Goal: Book appointment/travel/reservation

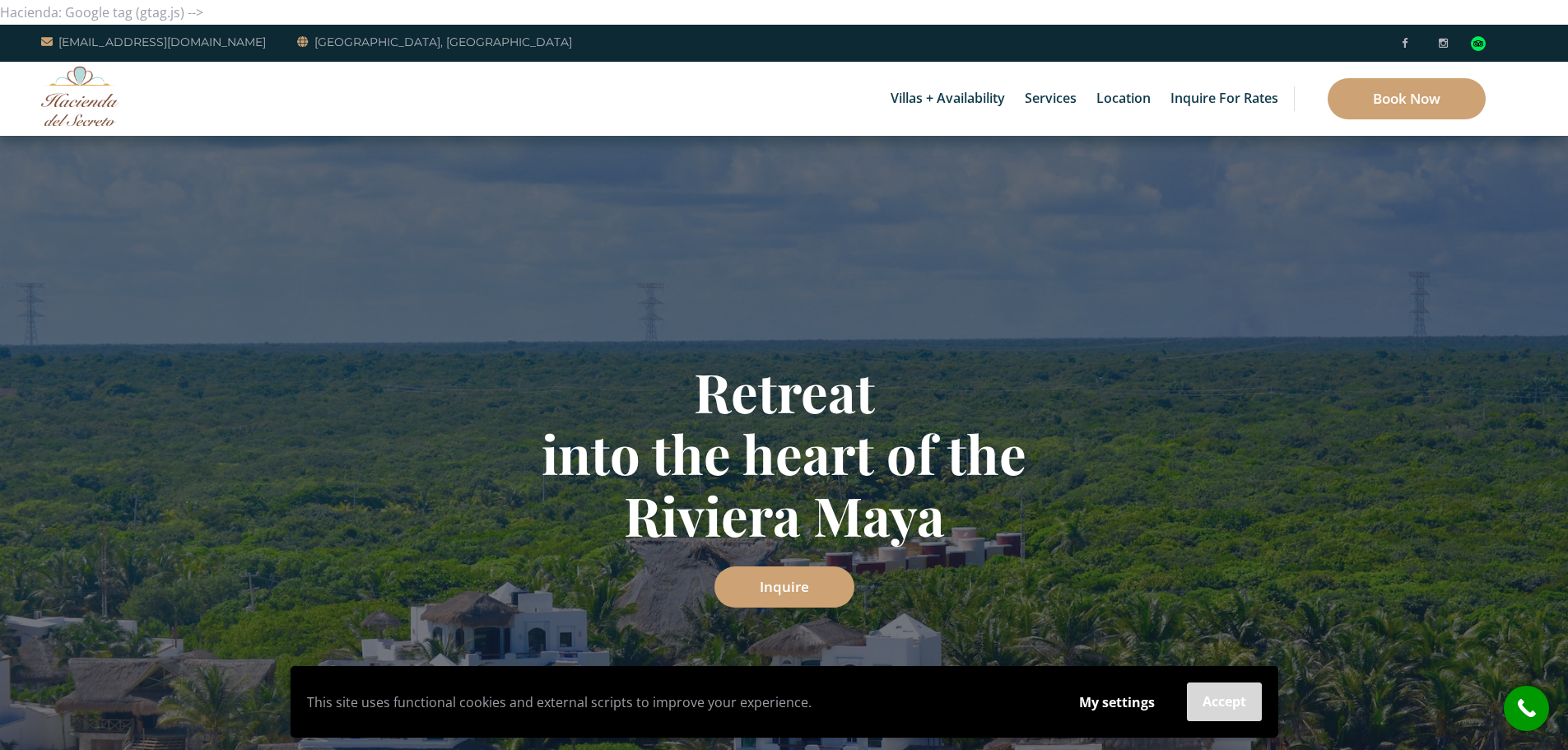
click at [1218, 710] on button "Accept" at bounding box center [1224, 702] width 75 height 39
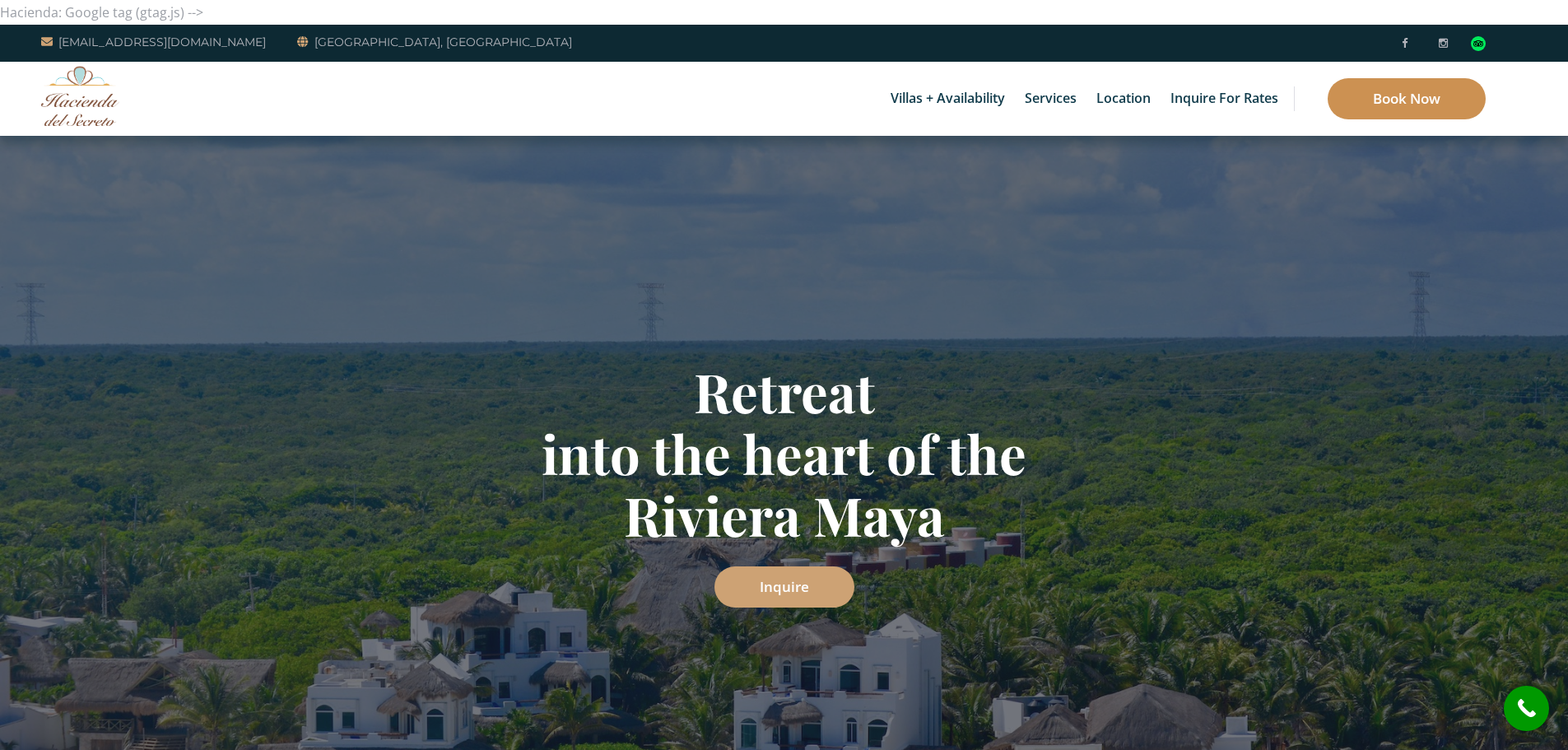
click at [1387, 105] on link "Book Now" at bounding box center [1407, 98] width 158 height 41
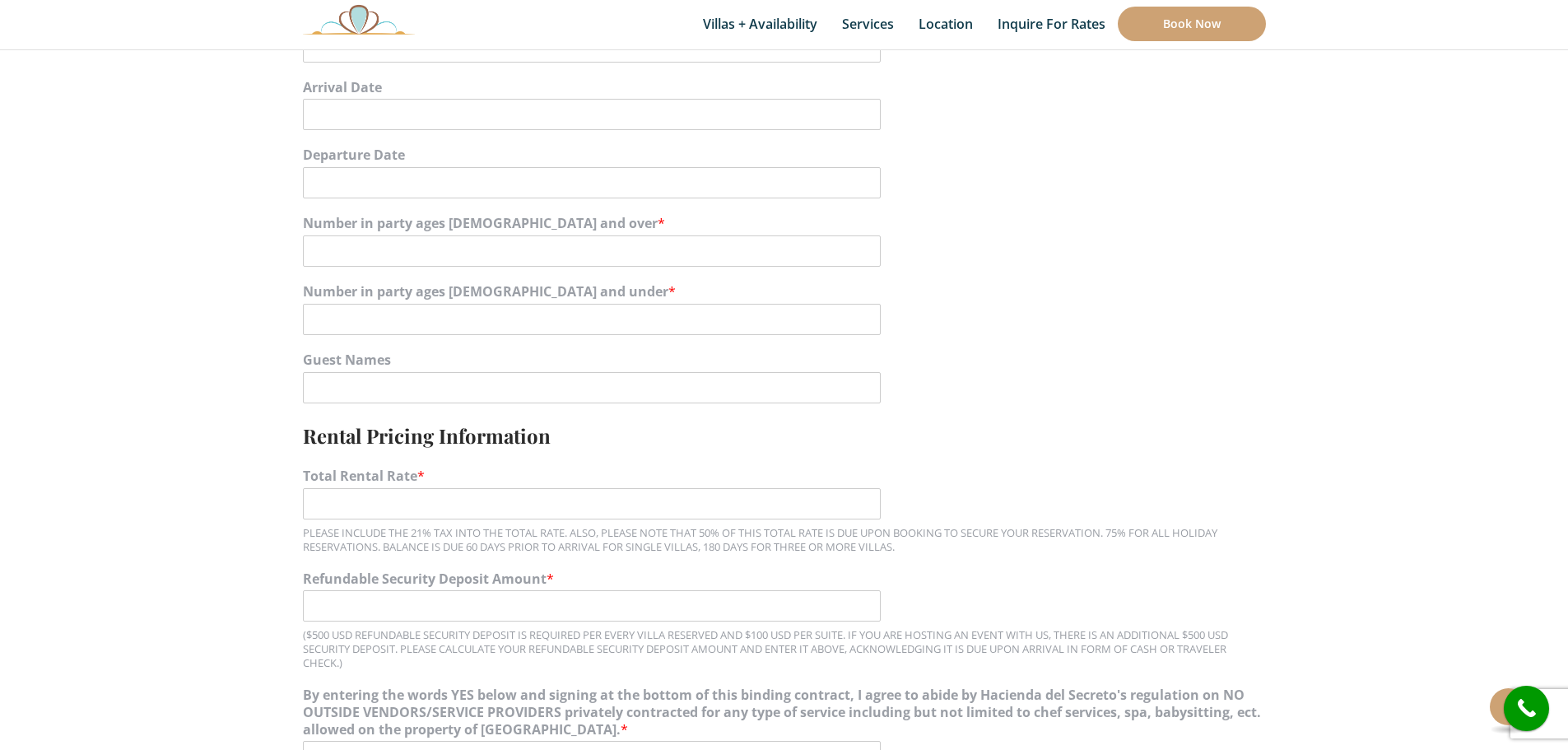
scroll to position [1070, 0]
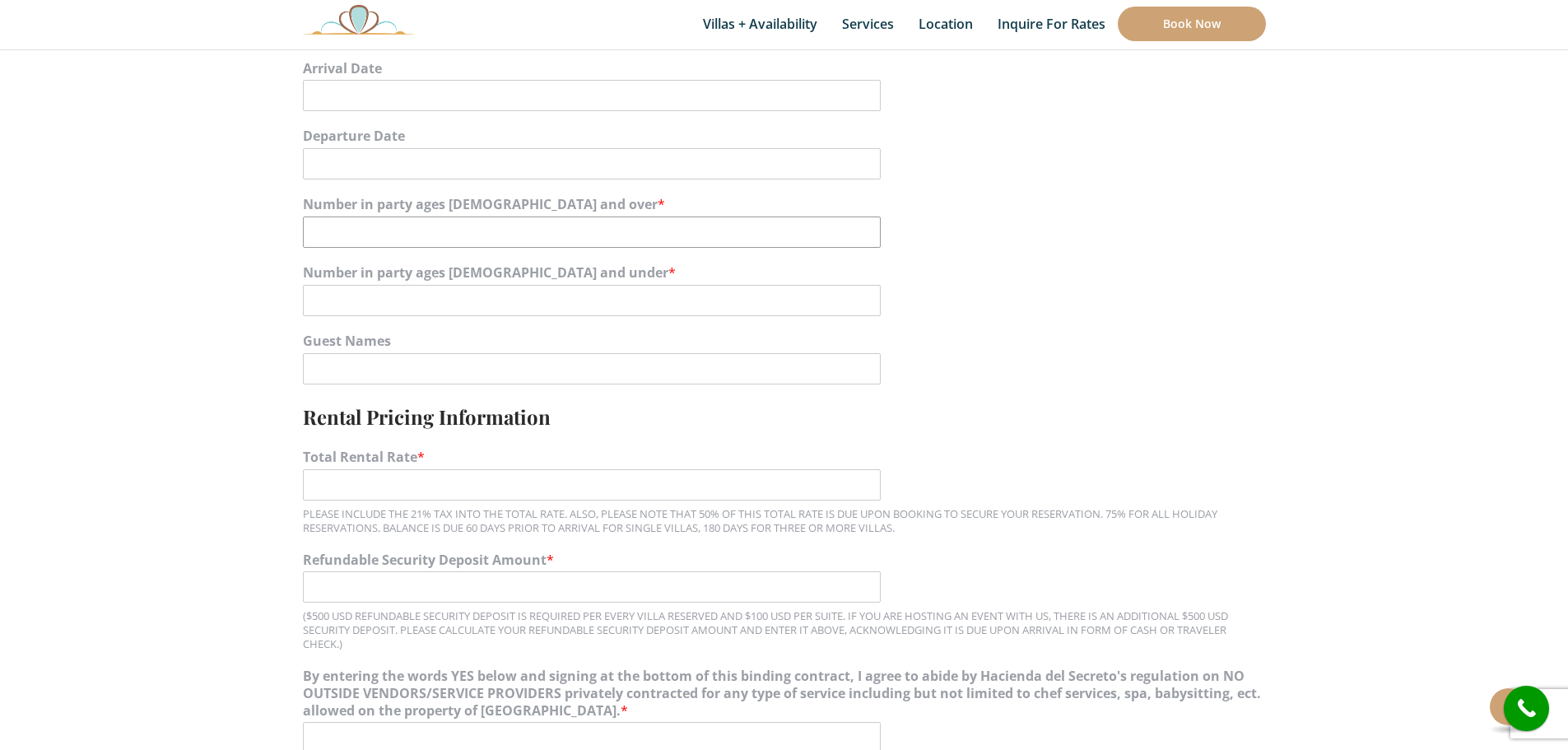
click at [490, 244] on input "Number in party ages 12 and over *" at bounding box center [591, 232] width 578 height 32
click at [862, 224] on input "1" at bounding box center [591, 232] width 578 height 32
click at [867, 238] on input "0" at bounding box center [591, 232] width 578 height 32
drag, startPoint x: 374, startPoint y: 230, endPoint x: 295, endPoint y: 238, distance: 79.4
click at [295, 238] on div "Name * Email * Address * Address Line 1 Address Line 2 City --- Select state --…" at bounding box center [784, 429] width 988 height 2167
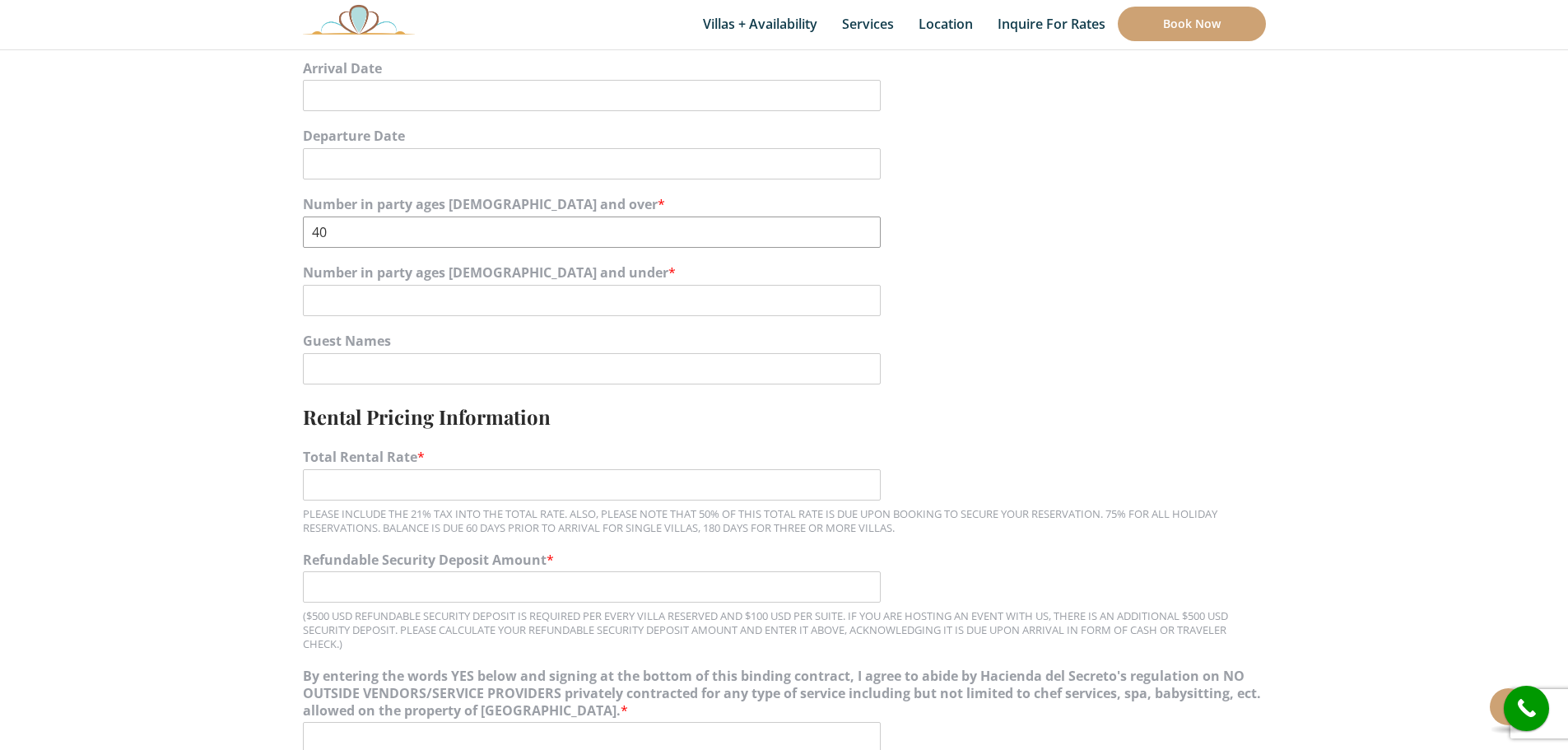
type input "40"
click at [332, 295] on input "Number in party ages 11 and under *" at bounding box center [591, 301] width 578 height 32
type input "5"
click at [994, 322] on div "Number in party ages 11 and under * 5" at bounding box center [784, 290] width 963 height 69
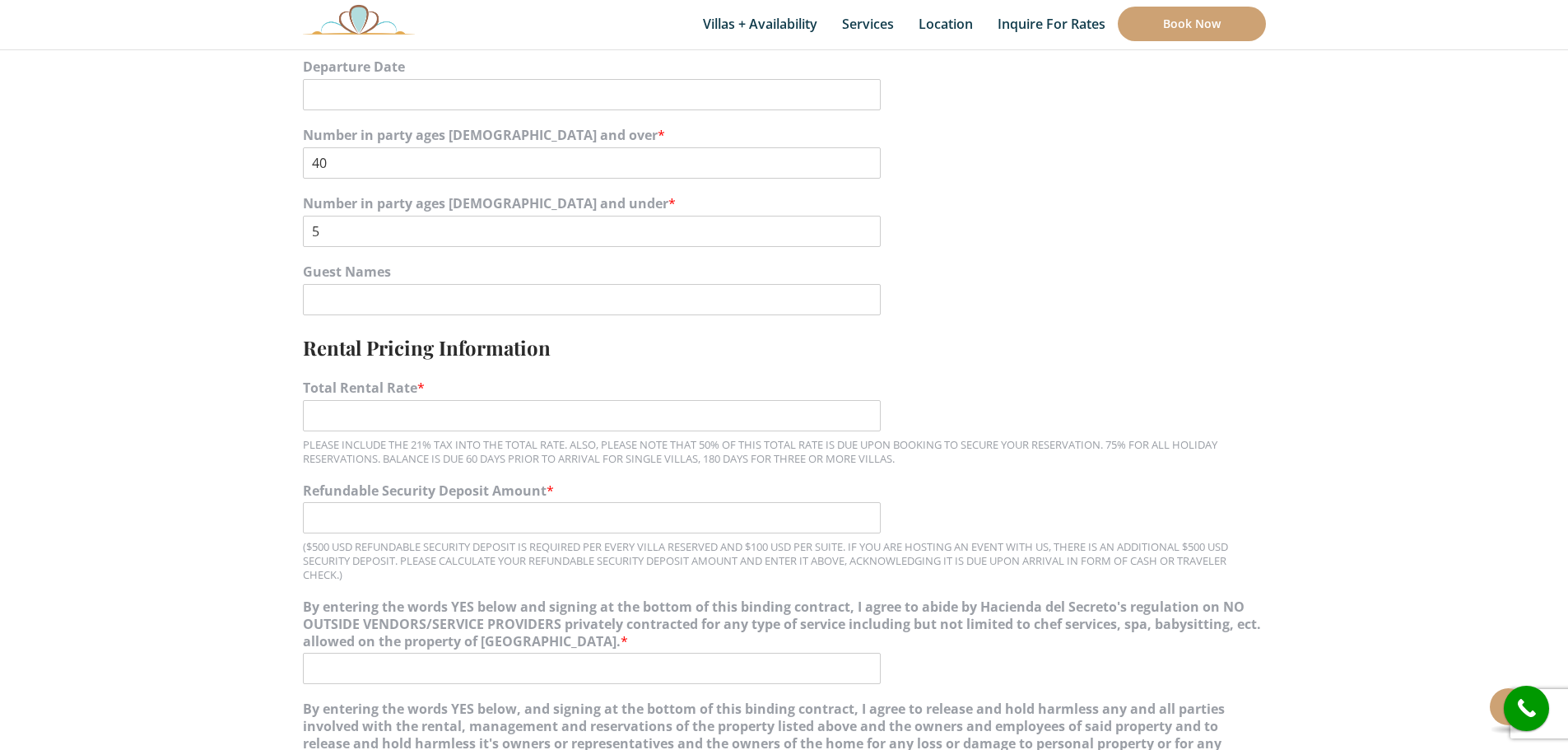
scroll to position [1234, 0]
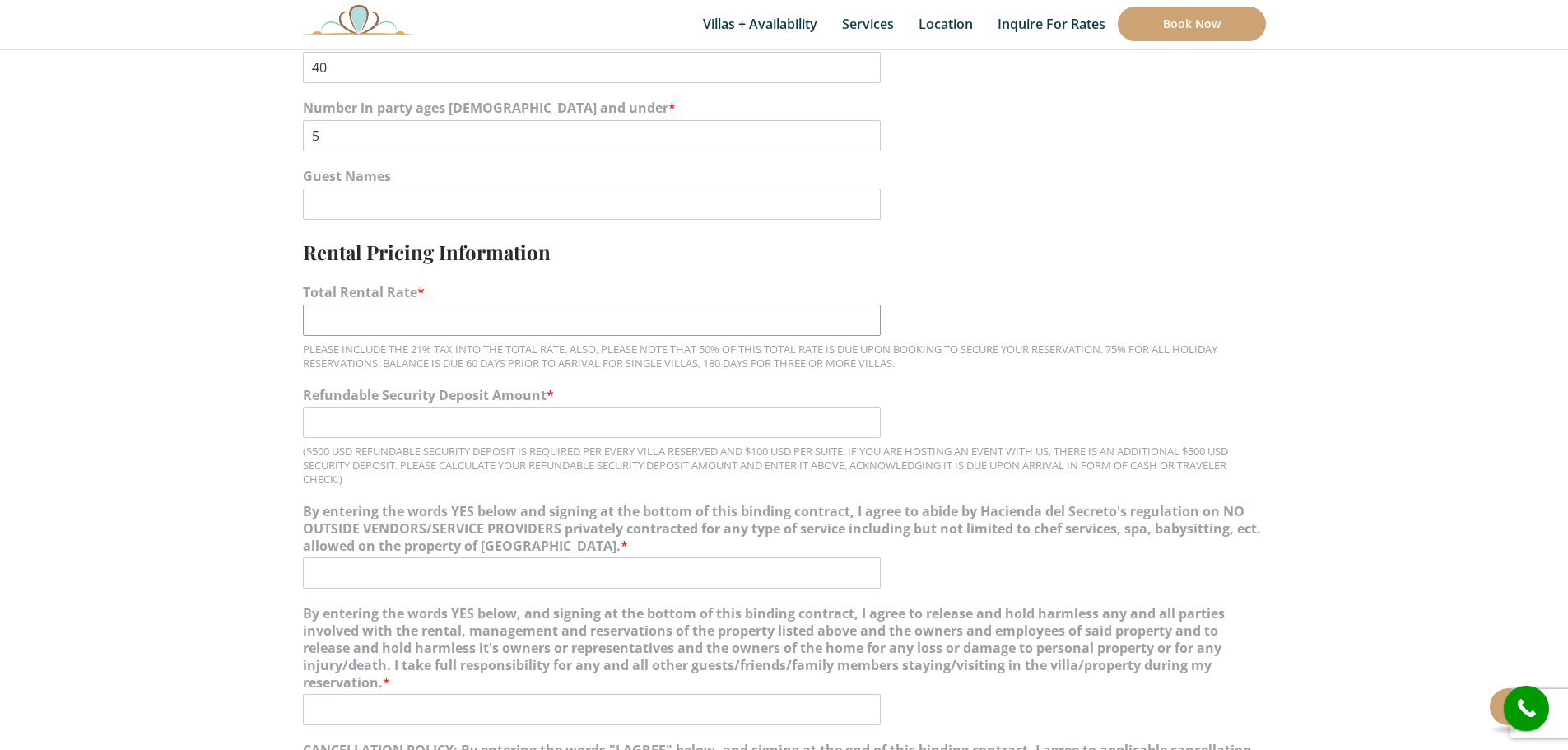
click at [638, 324] on input "Total Rental Rate *" at bounding box center [591, 320] width 578 height 32
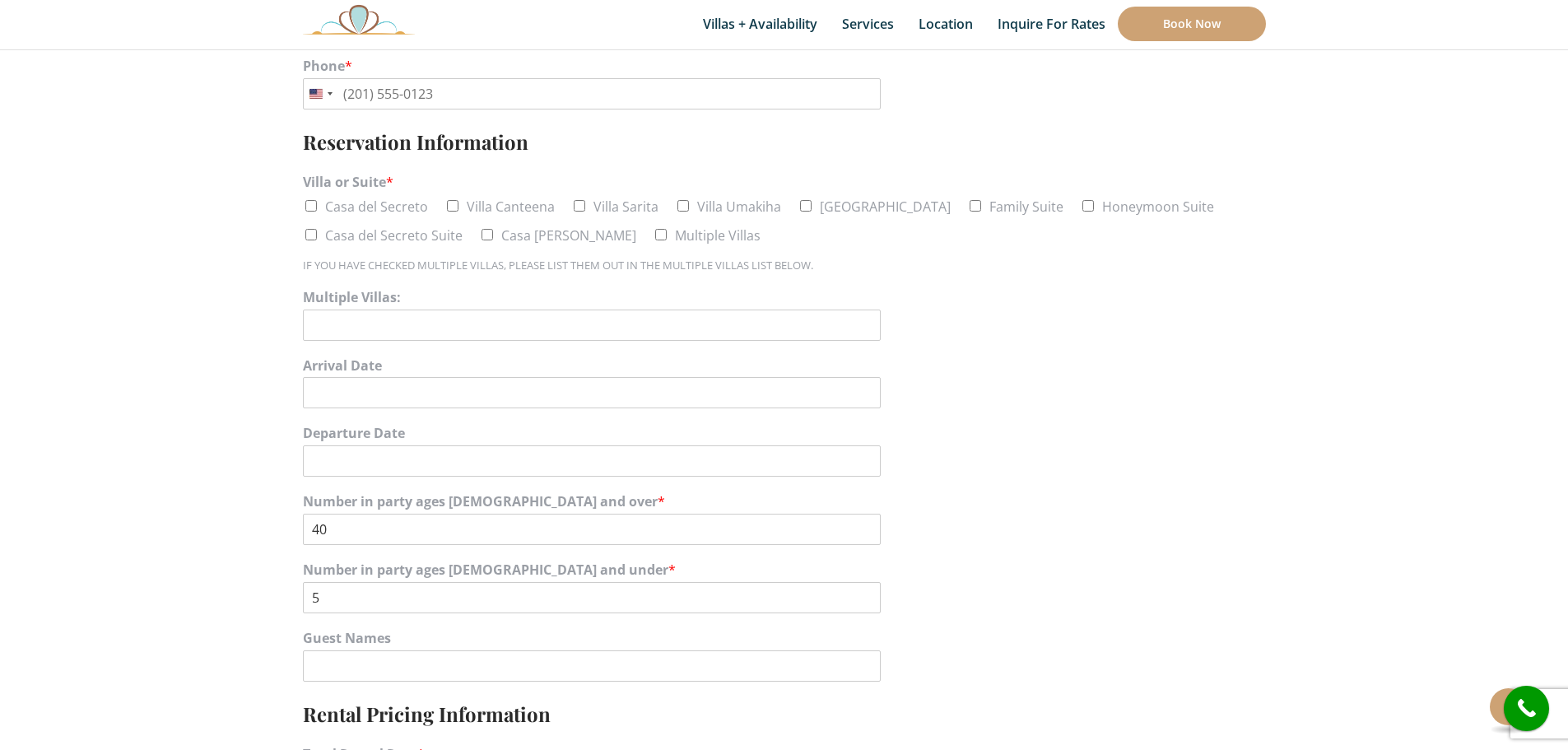
scroll to position [740, 0]
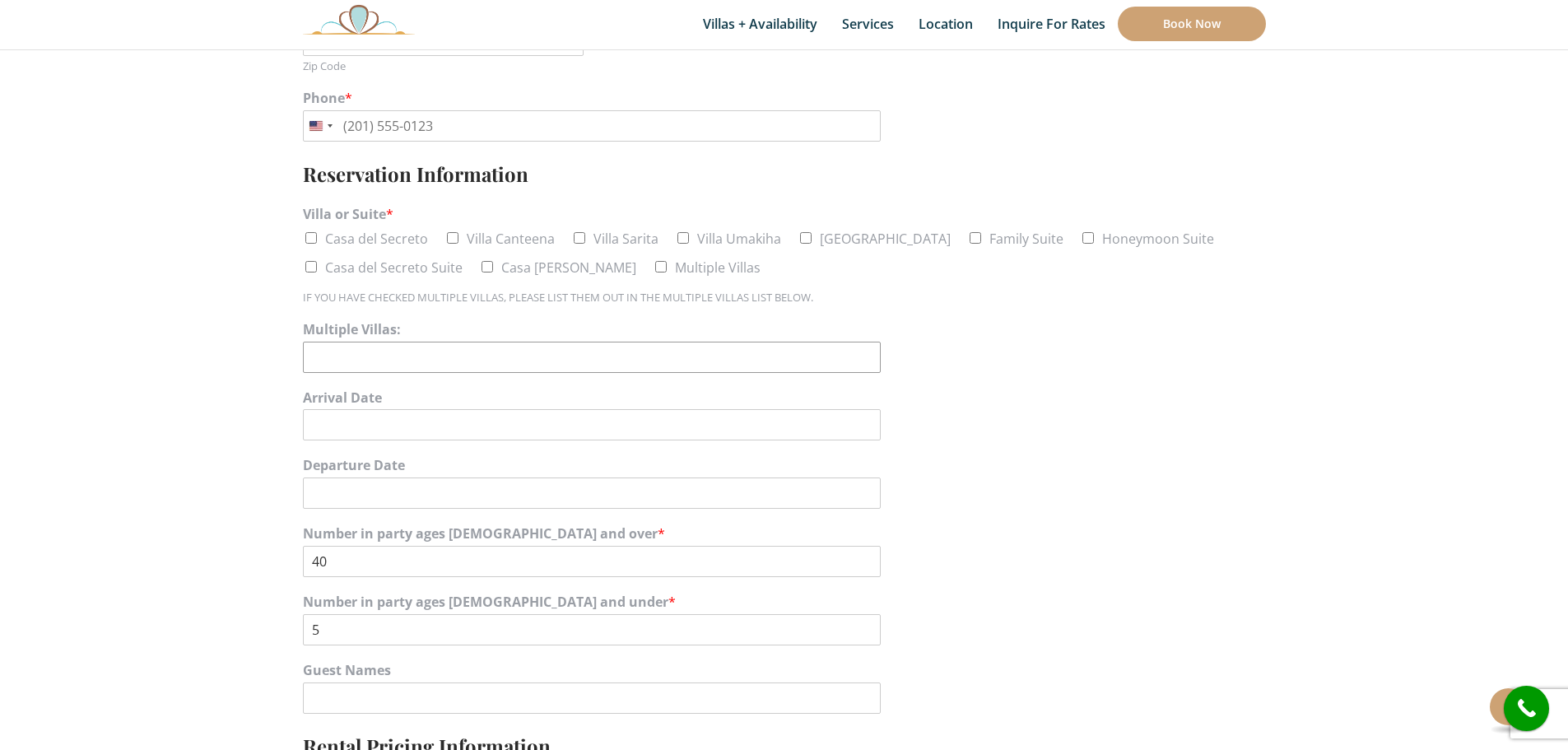
click at [412, 353] on input "Multiple Villas:" at bounding box center [591, 357] width 578 height 32
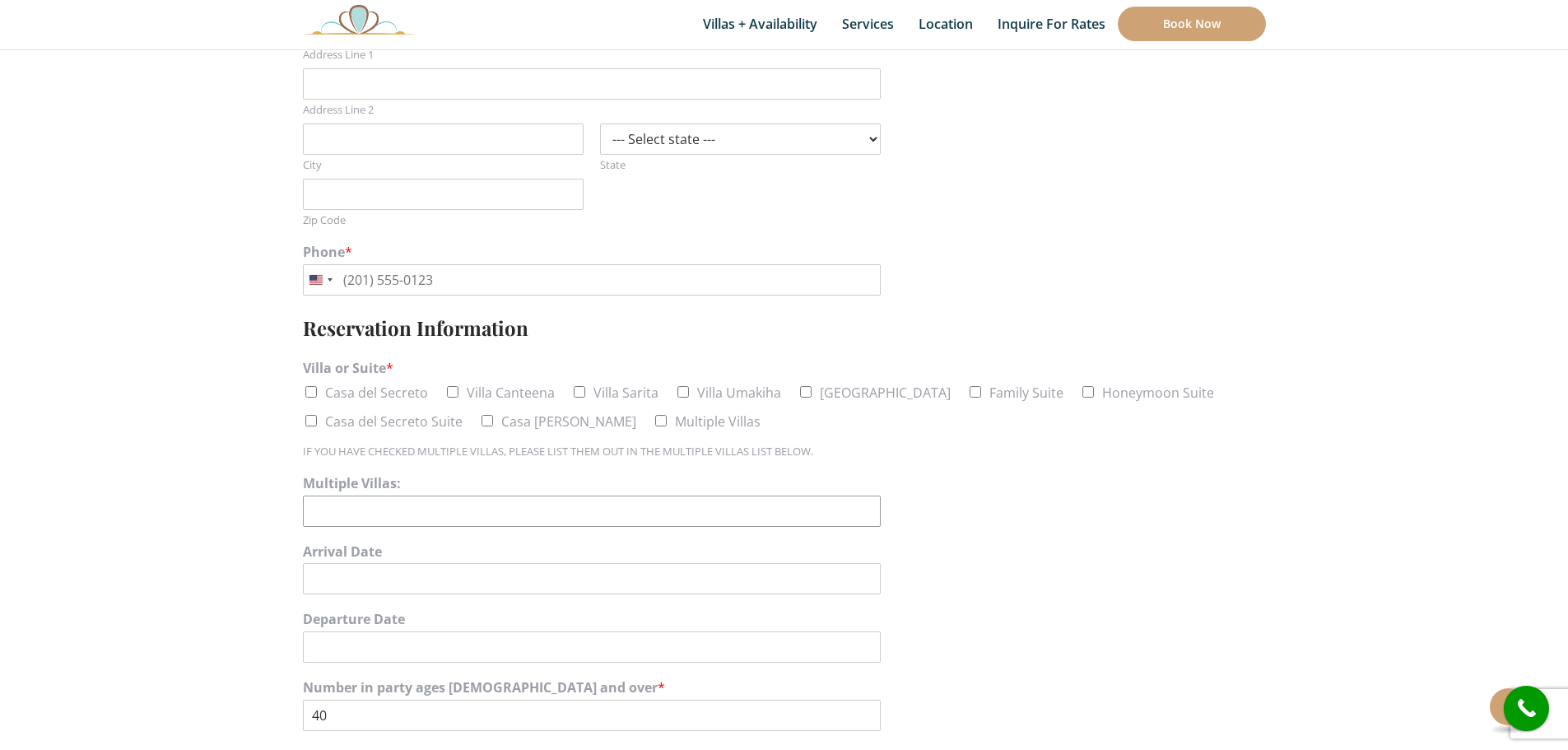
scroll to position [659, 0]
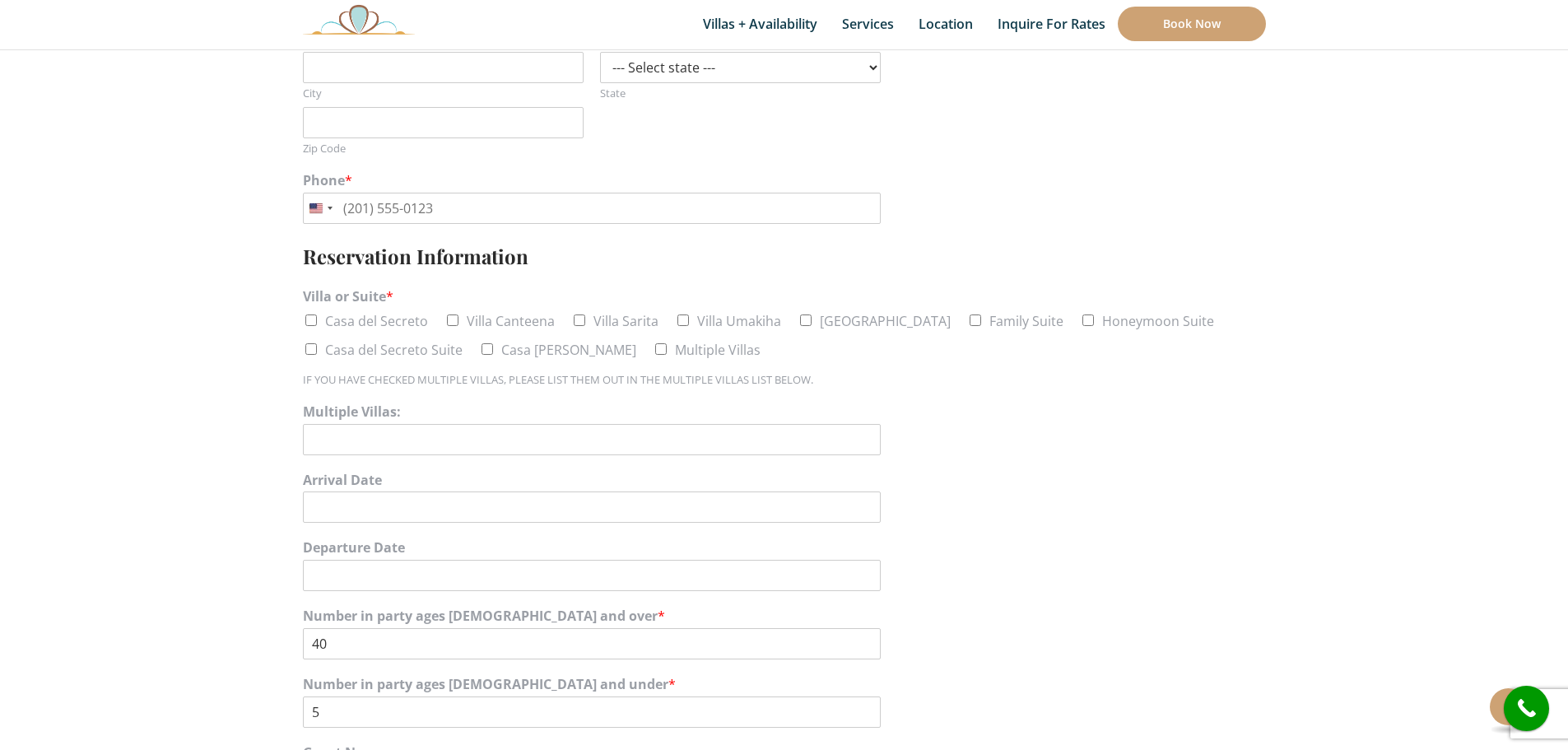
drag, startPoint x: 314, startPoint y: 324, endPoint x: 382, endPoint y: 327, distance: 68.1
click at [315, 324] on input "Casa del Secreto" at bounding box center [310, 320] width 11 height 11
checkbox input "true"
click at [461, 319] on li "Villa Canteena" at bounding box center [499, 321] width 110 height 25
click at [454, 319] on input "Villa Canteena" at bounding box center [452, 320] width 11 height 11
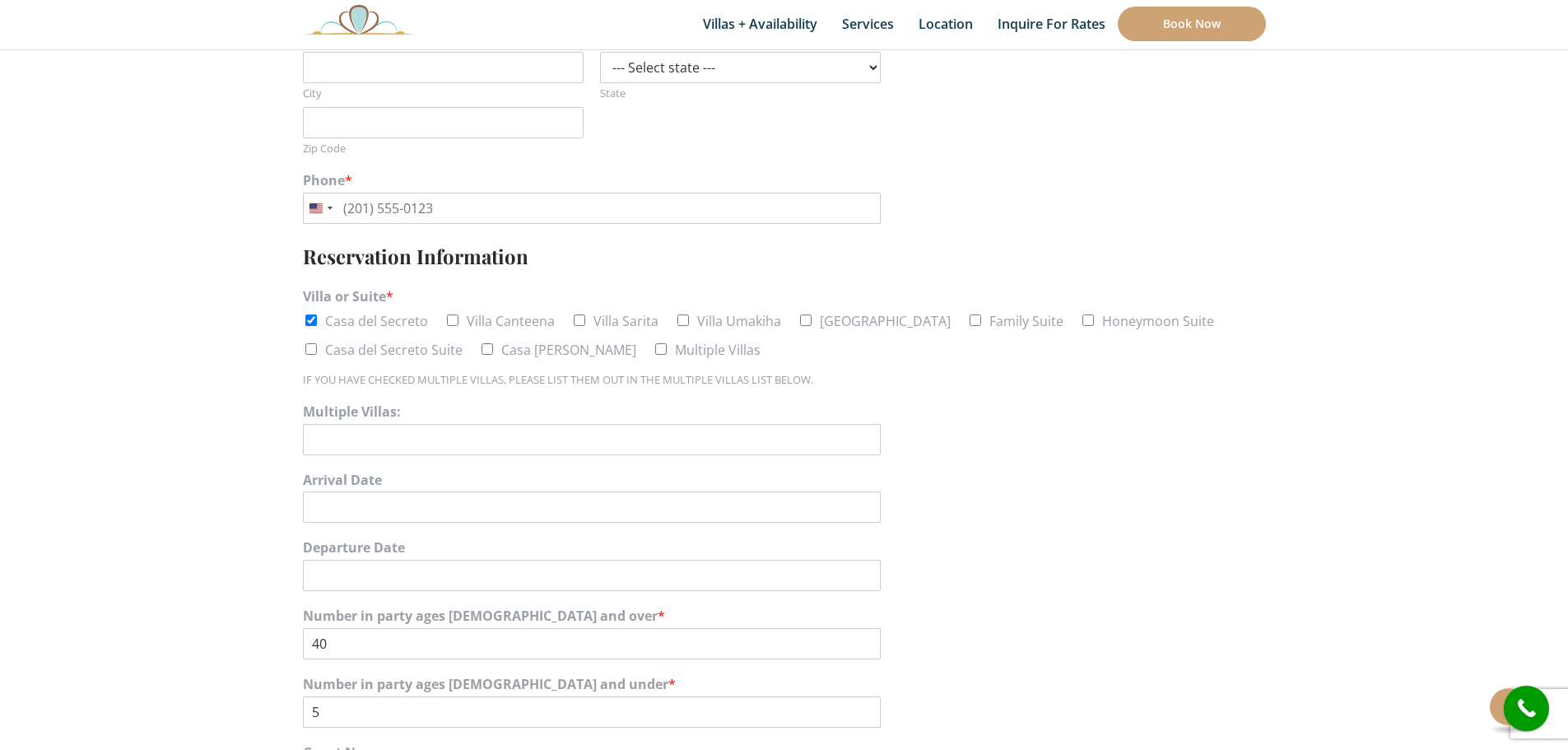
checkbox input "true"
click at [581, 321] on input "Villa Sarita" at bounding box center [579, 320] width 11 height 11
checkbox input "true"
click at [683, 319] on input "Villa Umakiha" at bounding box center [682, 320] width 11 height 11
checkbox input "true"
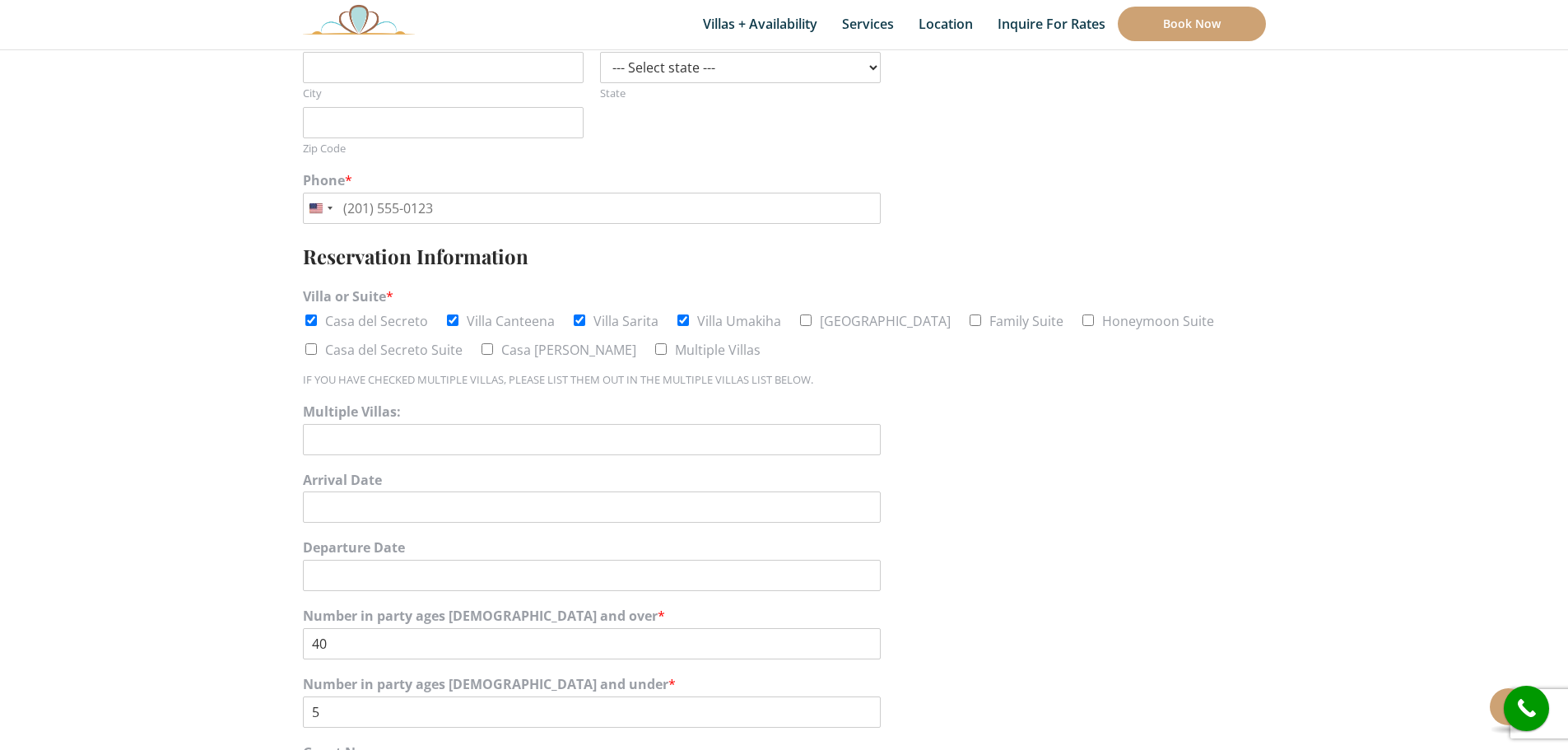
click at [970, 318] on input "Family Suite" at bounding box center [975, 320] width 11 height 11
checkbox input "true"
click at [1083, 321] on input "Honeymoon Suite" at bounding box center [1088, 320] width 11 height 11
checkbox input "true"
click at [482, 351] on input "Casa Chiquita" at bounding box center [487, 348] width 11 height 11
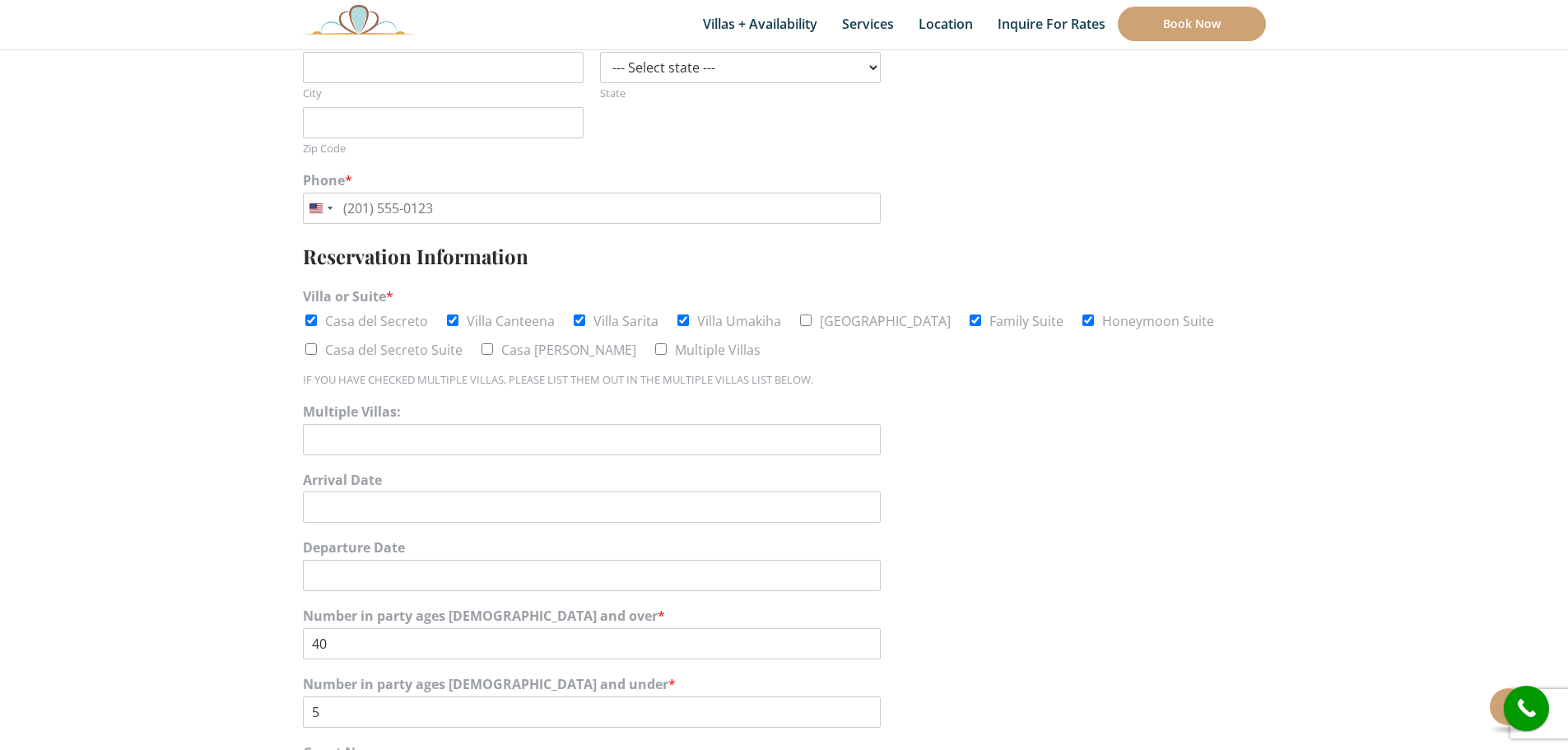
checkbox input "true"
click at [315, 353] on input "Casa del Secreto Suite" at bounding box center [310, 348] width 11 height 11
checkbox input "true"
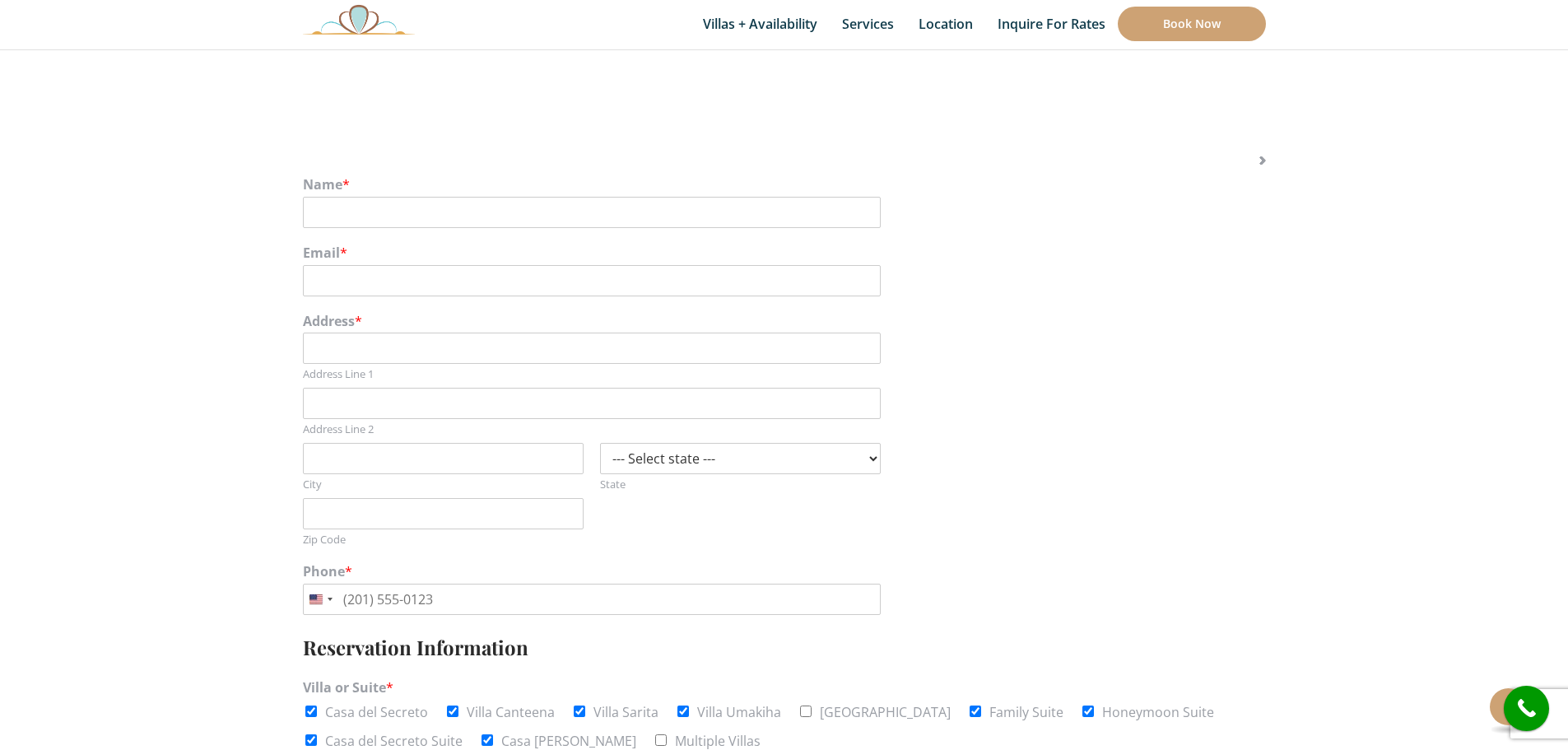
scroll to position [247, 0]
